Goal: Find specific page/section: Find specific page/section

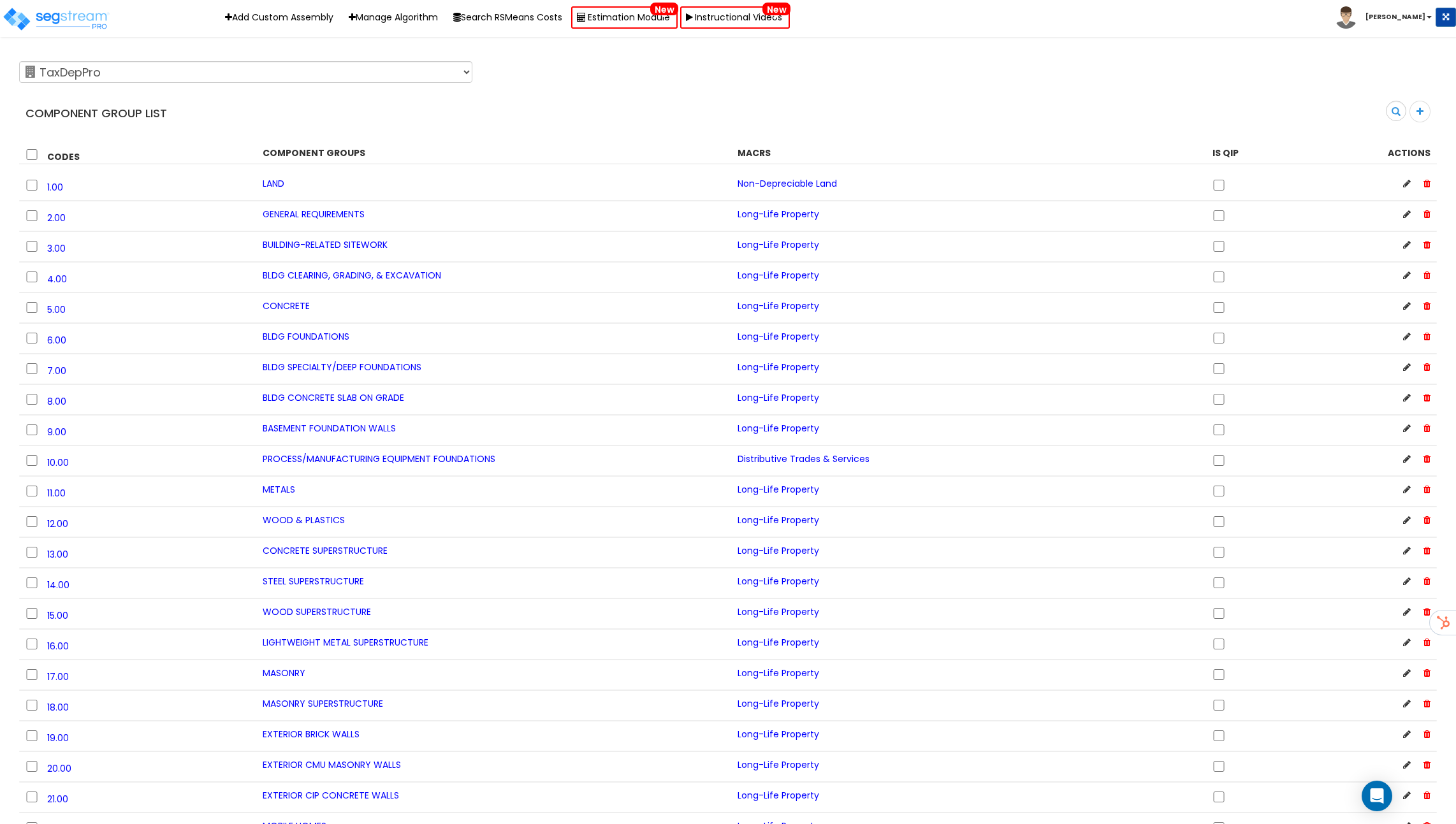
scroll to position [6028, 0]
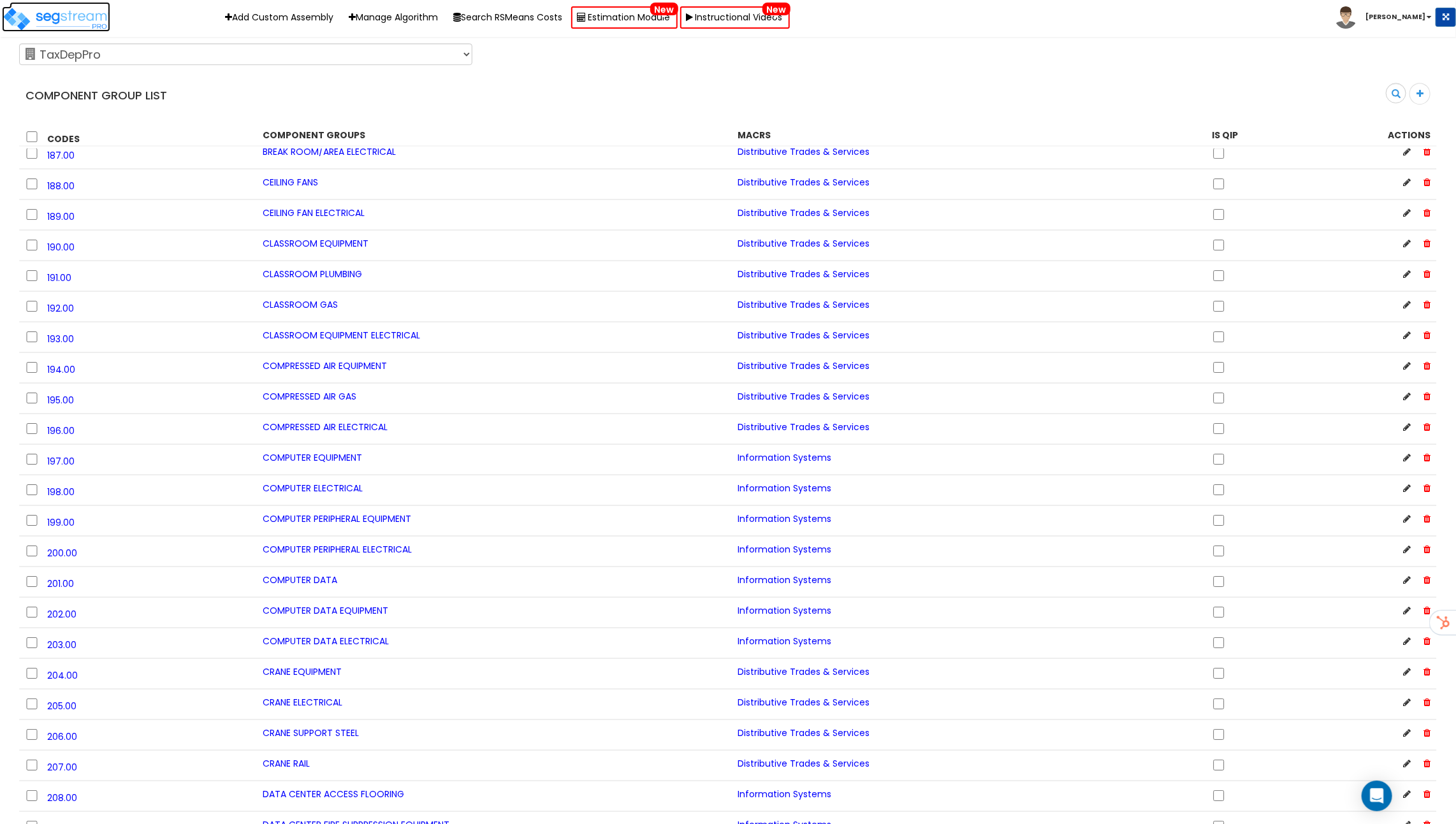
click at [88, 24] on img at bounding box center [56, 19] width 108 height 26
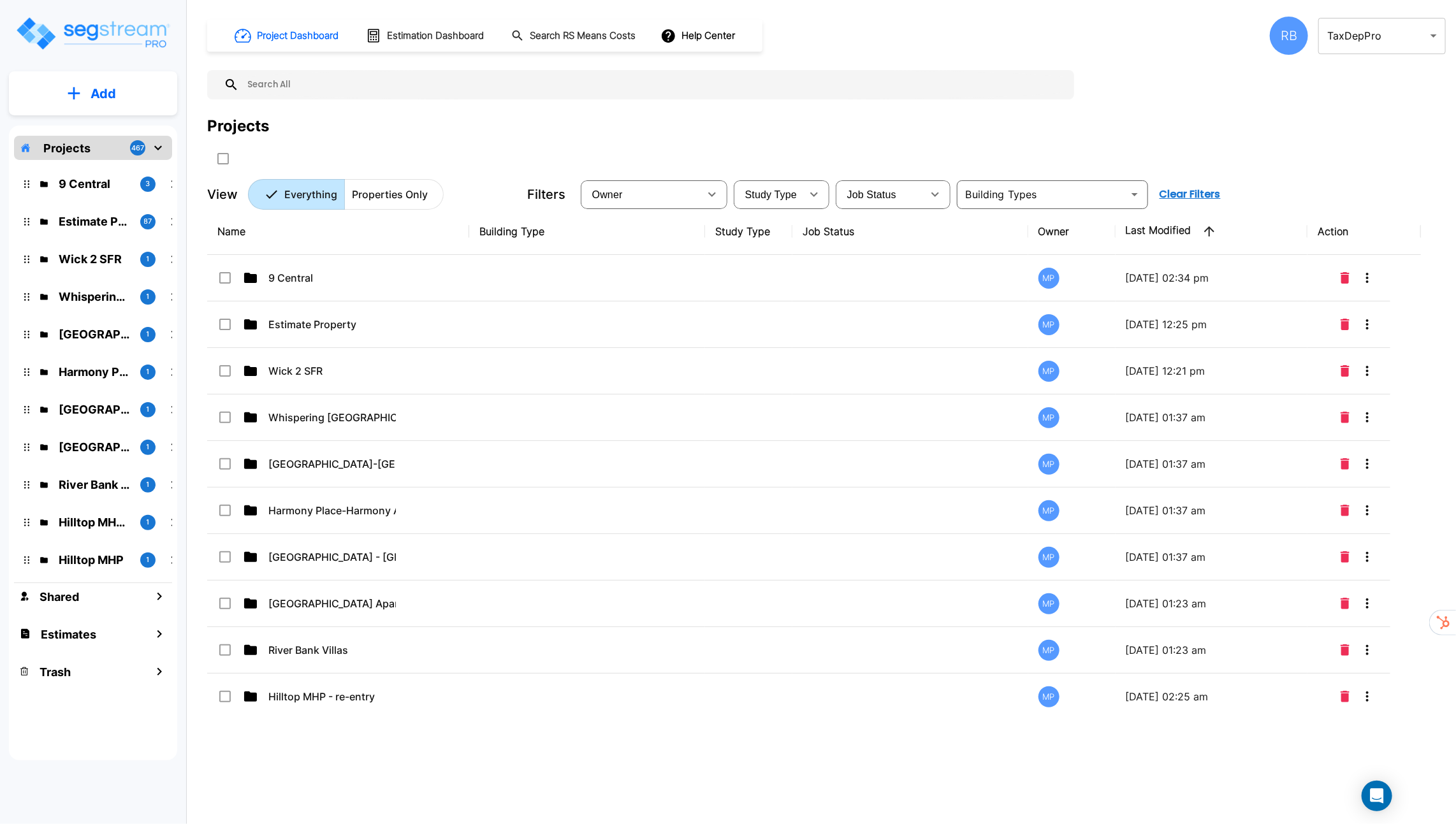
click at [81, 145] on p "Projects" at bounding box center [67, 148] width 47 height 17
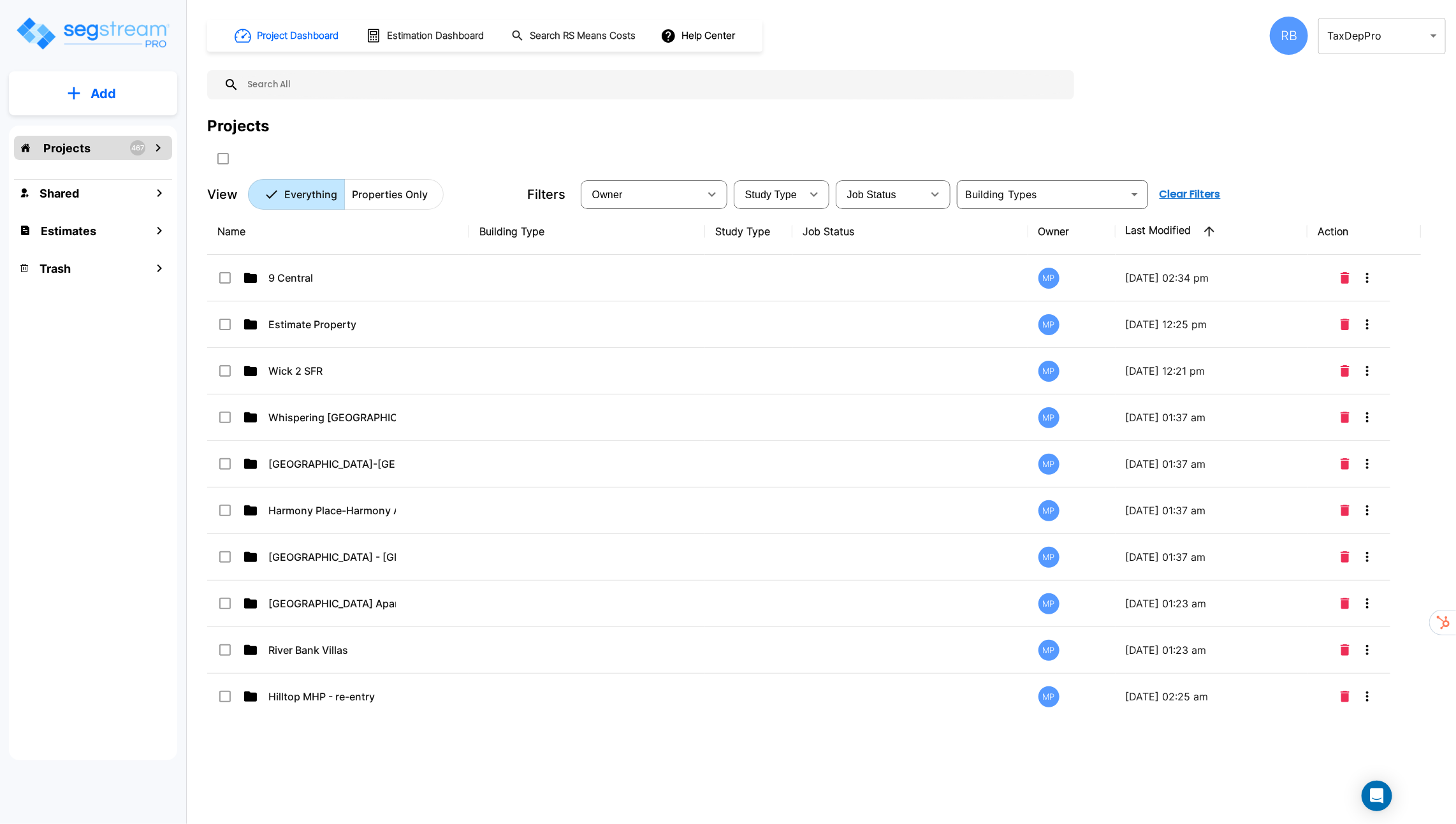
click at [81, 145] on p "Projects" at bounding box center [67, 148] width 47 height 17
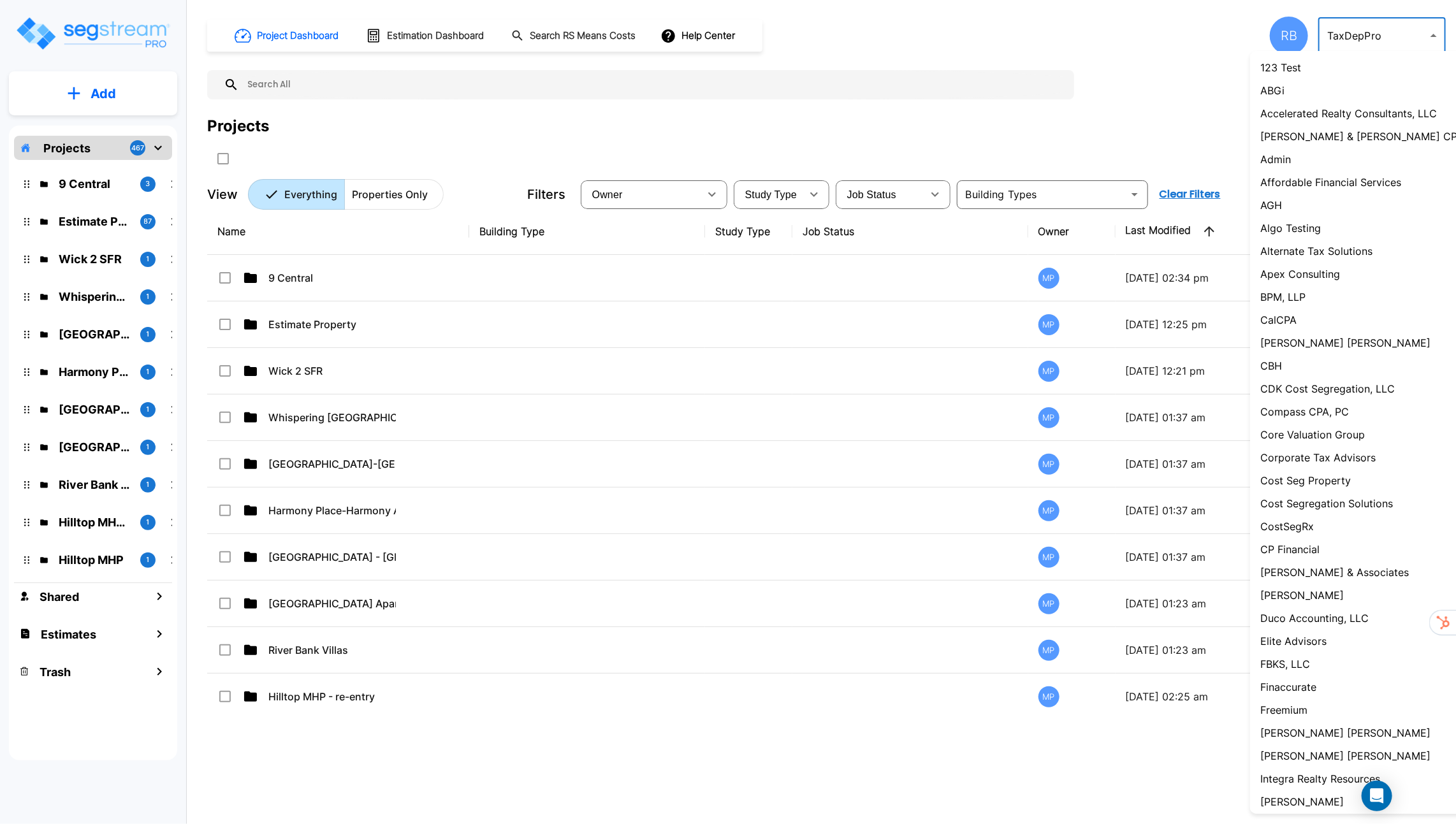
click at [1395, 40] on body "× Your report is being generated. Be patient! × We're working on your Modificat…" at bounding box center [728, 412] width 1456 height 824
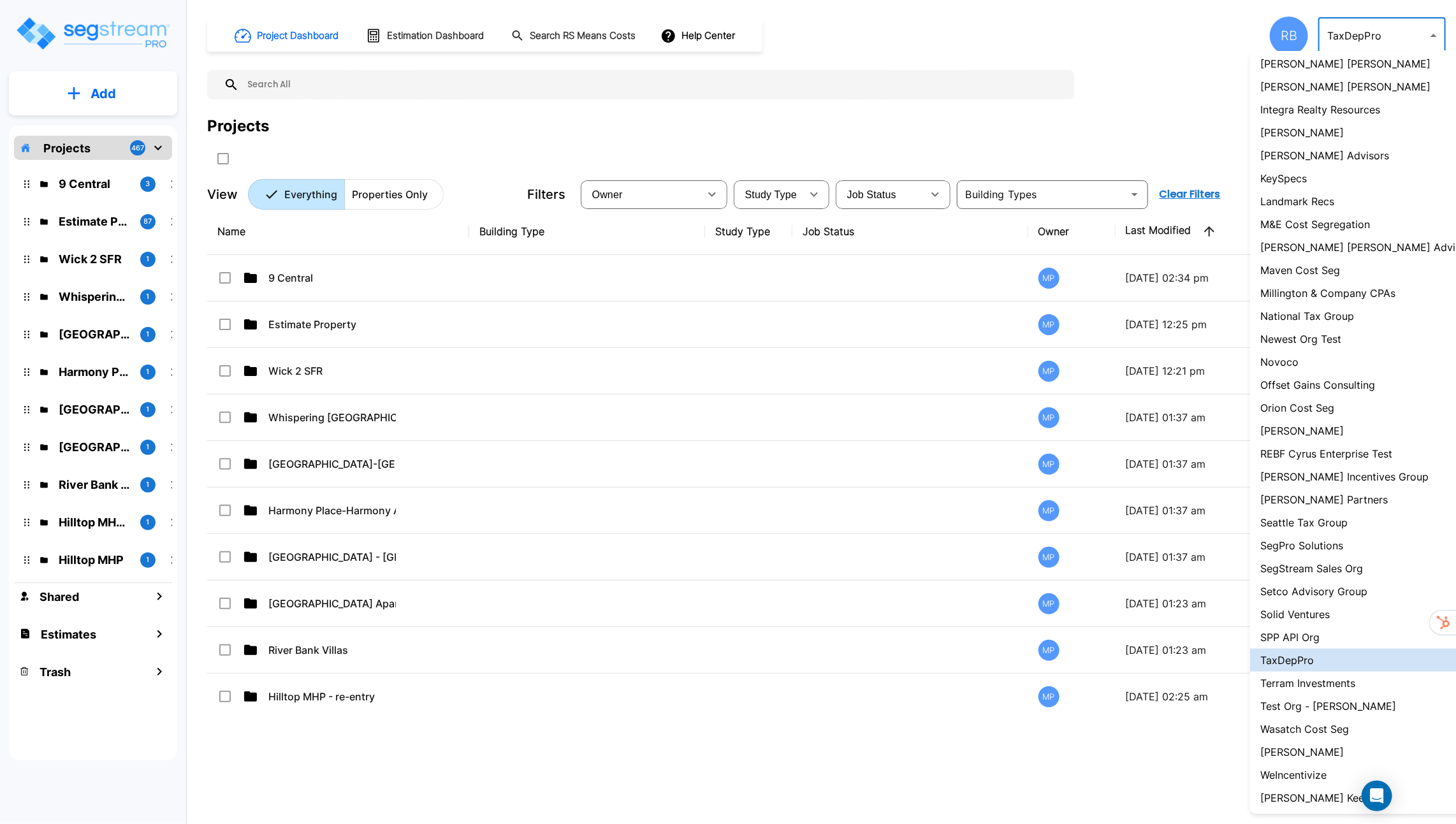
click at [1369, 575] on li "SegStream Sales Org" at bounding box center [1368, 568] width 236 height 23
type input "119"
